Goal: Information Seeking & Learning: Check status

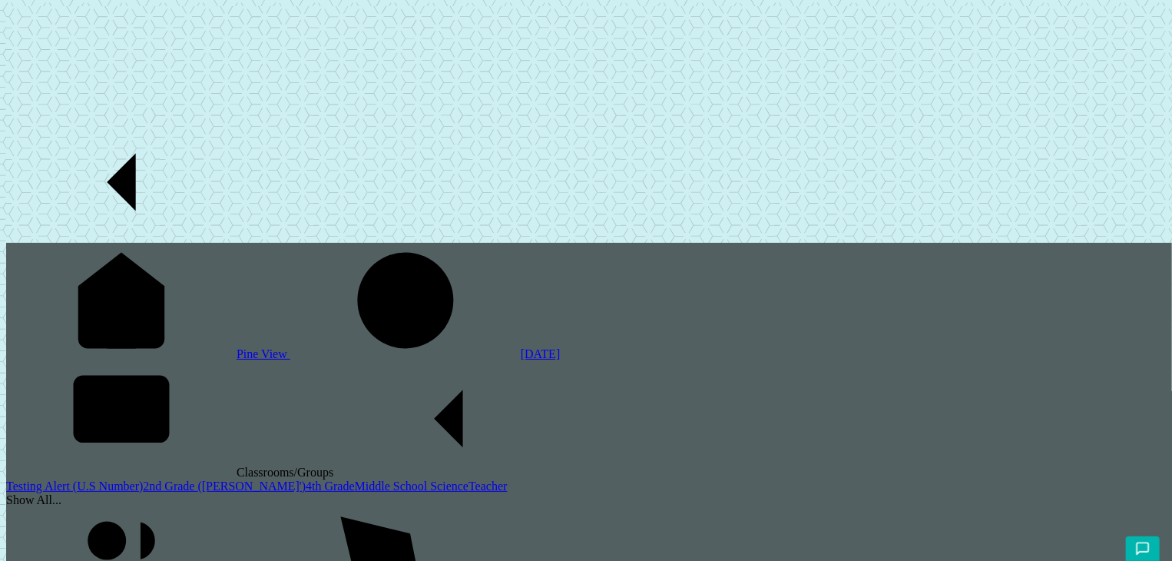
click at [48, 493] on div "Show All..." at bounding box center [589, 500] width 1166 height 14
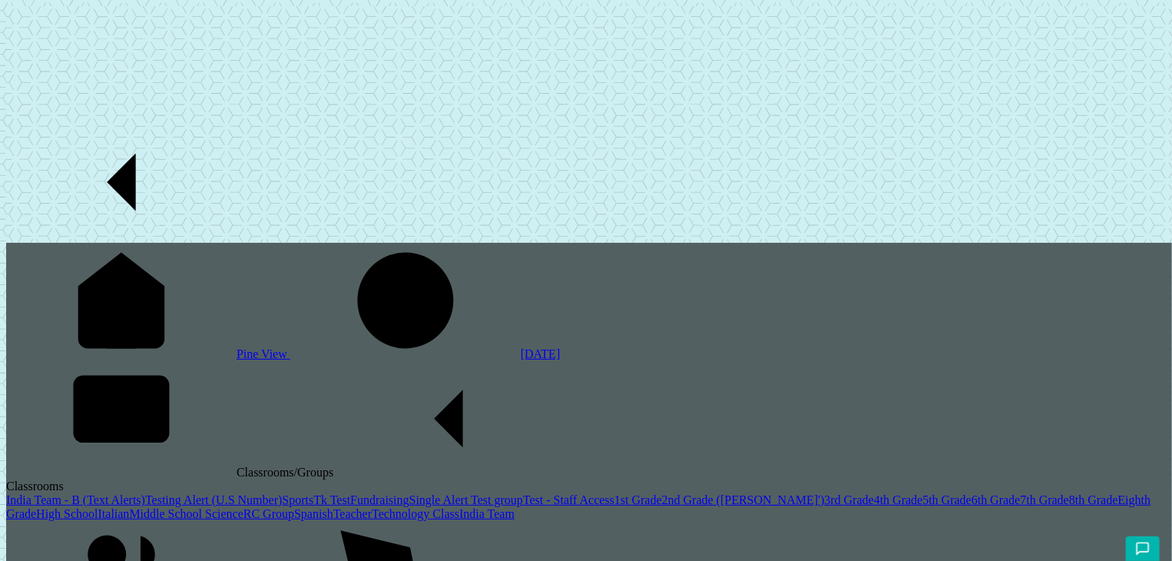
click at [43, 493] on link "India Team - B (Text Alerts)" at bounding box center [75, 499] width 139 height 13
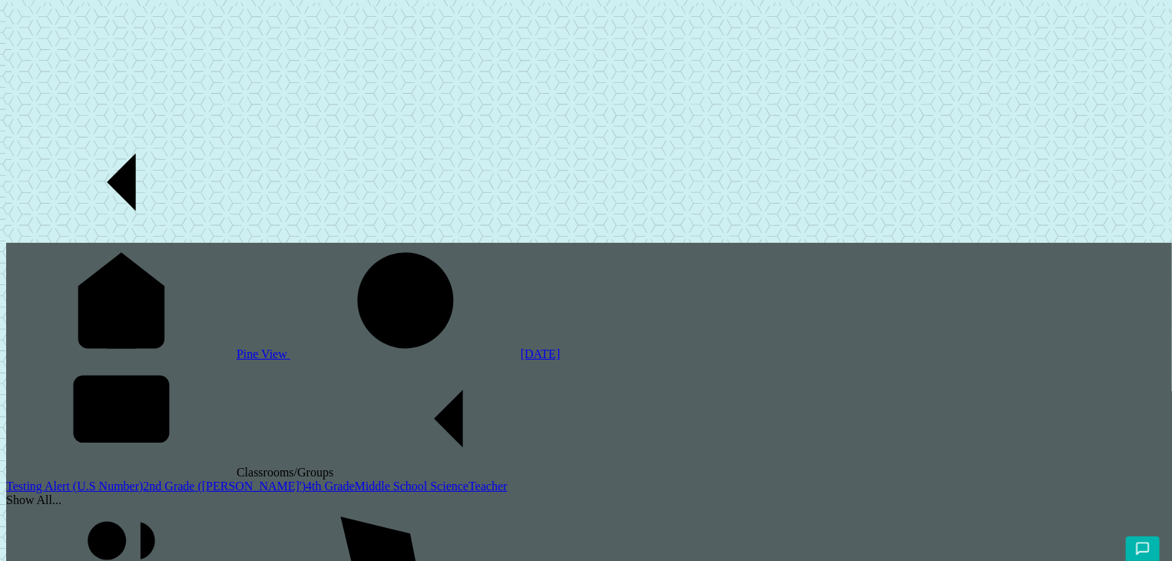
scroll to position [117, 0]
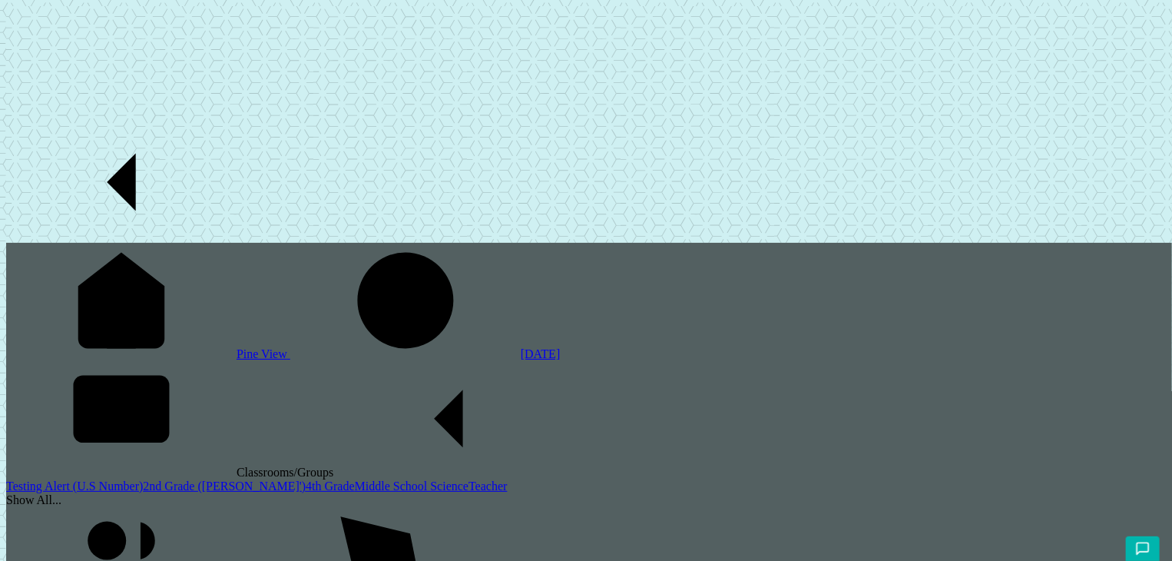
drag, startPoint x: 28, startPoint y: 2130, endPoint x: 343, endPoint y: 2133, distance: 314.9
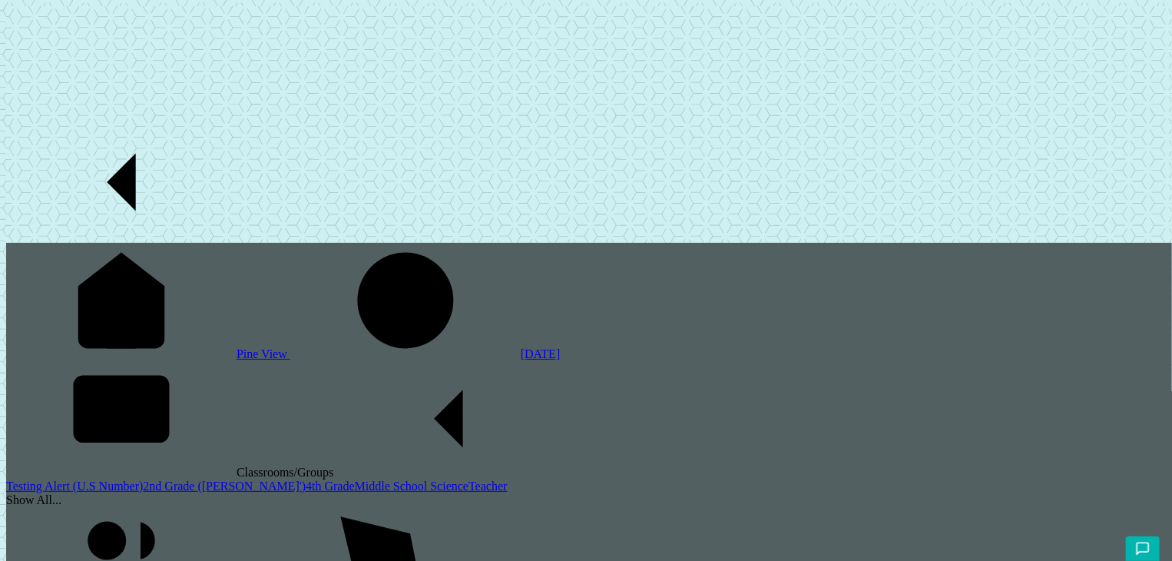
drag, startPoint x: 266, startPoint y: 2140, endPoint x: 338, endPoint y: 2133, distance: 71.7
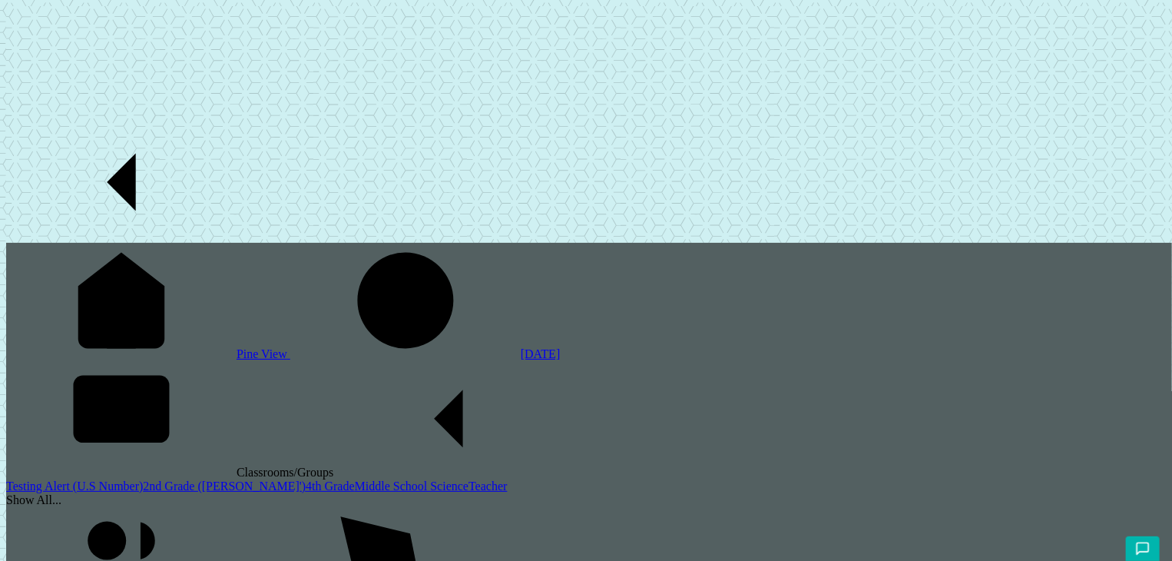
paste input "2073434"
type input "mehta"
